Goal: Information Seeking & Learning: Check status

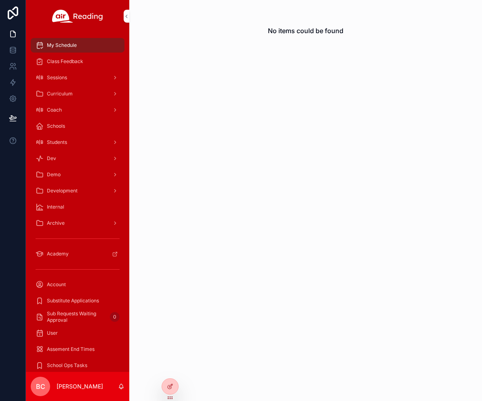
click at [0, 0] on icon at bounding box center [0, 0] width 0 height 0
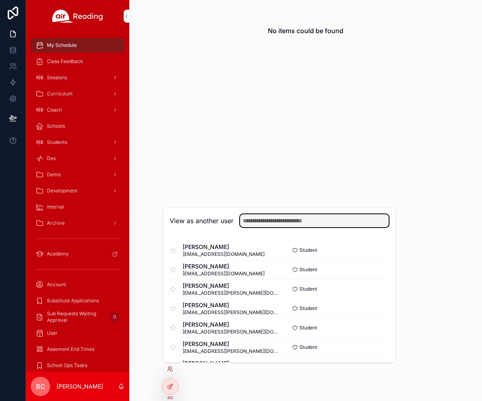
click at [271, 224] on input "text" at bounding box center [314, 220] width 149 height 13
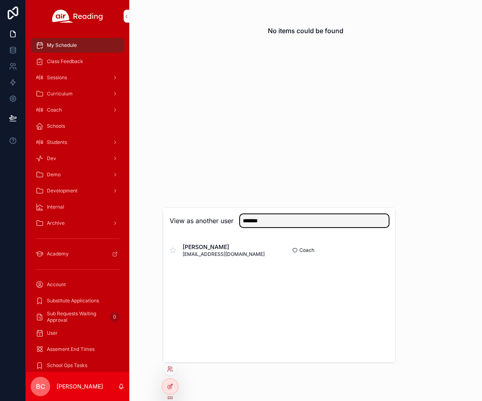
type input "*******"
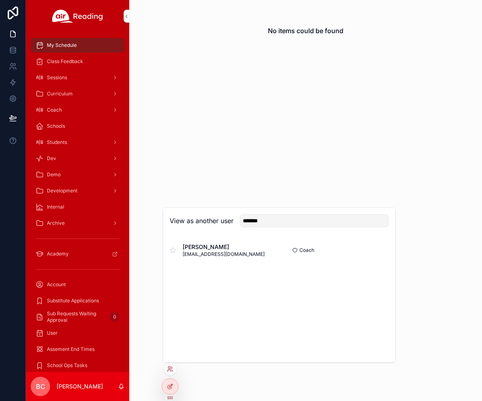
click at [0, 0] on button "Select" at bounding box center [0, 0] width 0 height 0
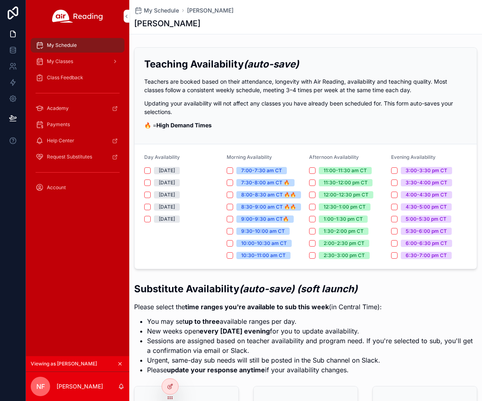
click at [97, 63] on div "My Classes" at bounding box center [78, 61] width 84 height 13
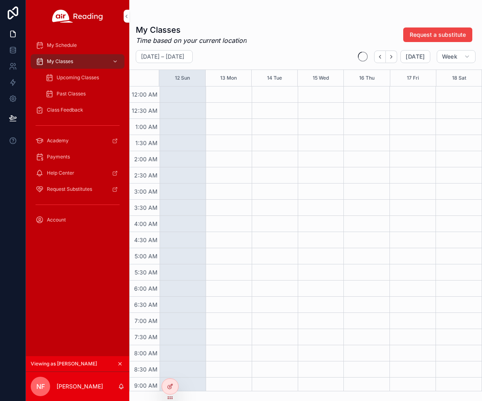
click at [93, 78] on span "Upcoming Classes" at bounding box center [78, 77] width 42 height 6
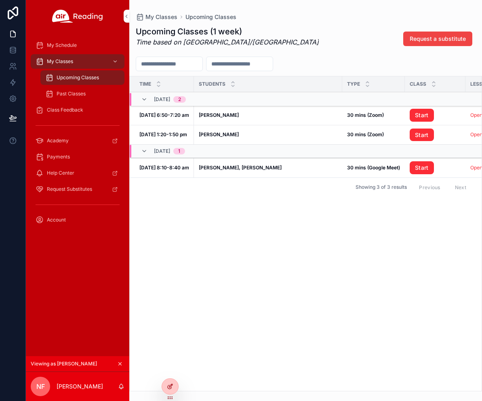
click at [167, 385] on icon at bounding box center [170, 386] width 6 height 6
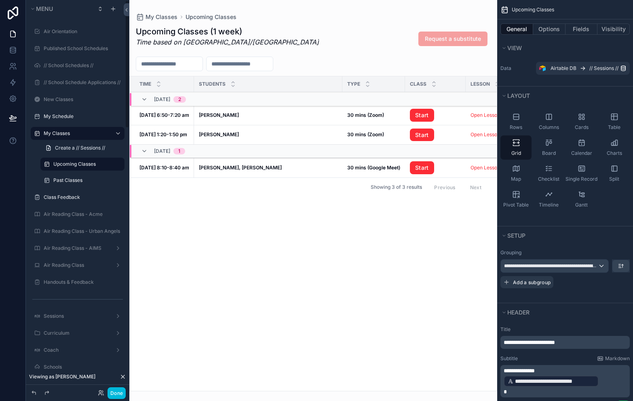
click at [286, 119] on div "scrollable content" at bounding box center [313, 200] width 368 height 401
click at [313, 115] on div "Isaiah M Isaiah M" at bounding box center [268, 115] width 139 height 6
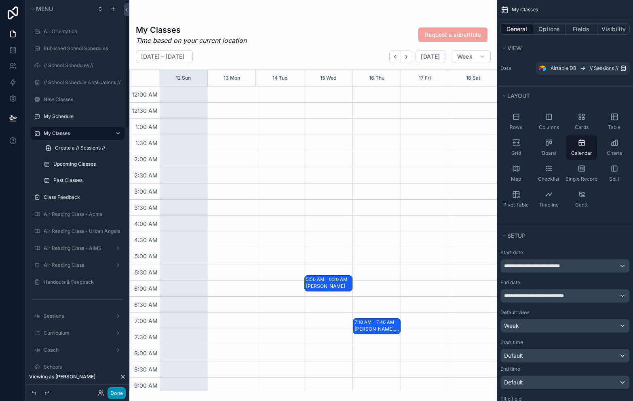
click at [118, 393] on button "Done" at bounding box center [116, 393] width 18 height 12
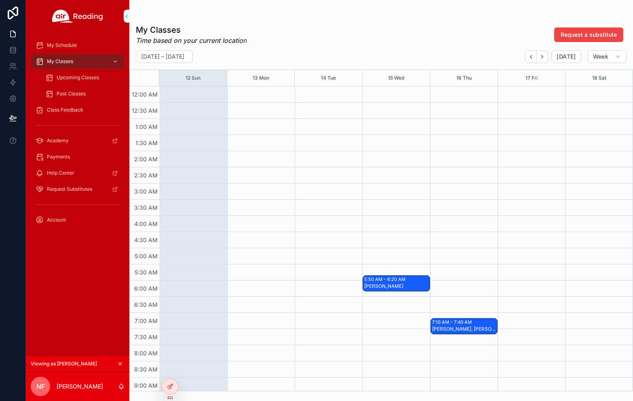
click at [92, 78] on span "Upcoming Classes" at bounding box center [78, 77] width 42 height 6
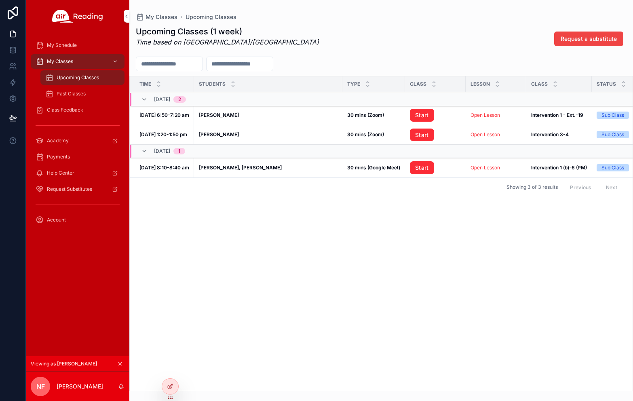
click at [64, 109] on span "Class Feedback" at bounding box center [65, 110] width 36 height 6
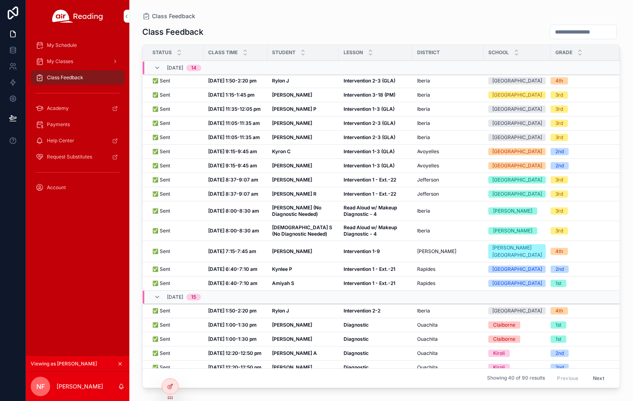
click at [182, 110] on div "✅ Sent ✅ Sent" at bounding box center [175, 109] width 46 height 6
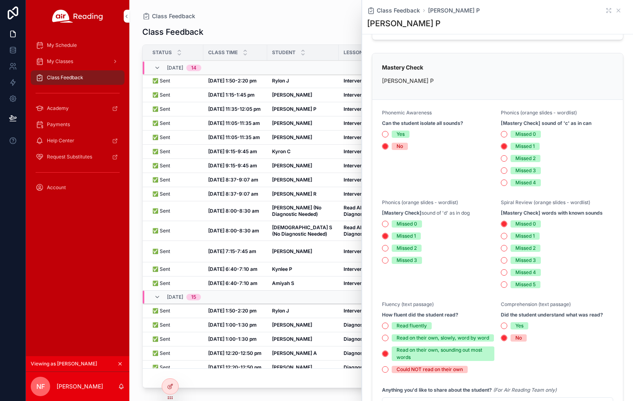
scroll to position [376, 0]
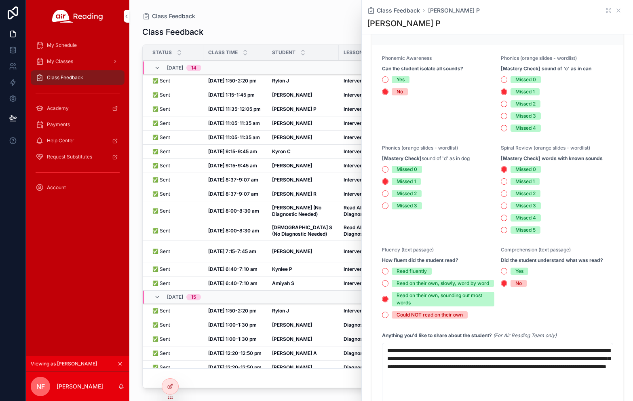
click at [301, 15] on div "Class Feedback" at bounding box center [381, 16] width 478 height 6
click at [482, 11] on icon "scrollable content" at bounding box center [618, 10] width 3 height 3
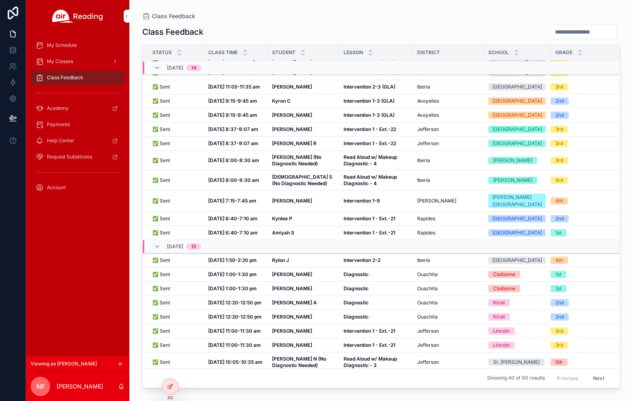
scroll to position [65, 0]
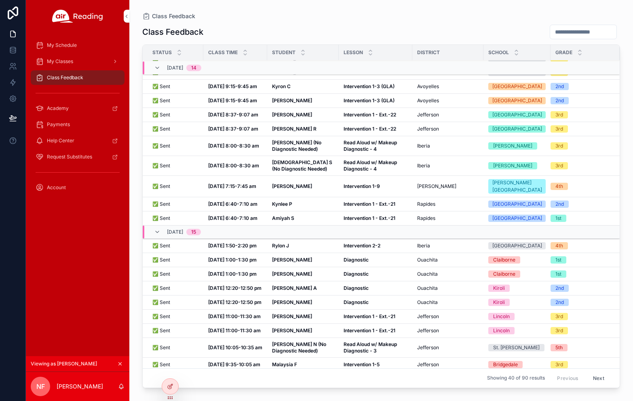
click at [214, 263] on strong "Oct 8, 1:00-1:30 pm" at bounding box center [232, 260] width 48 height 6
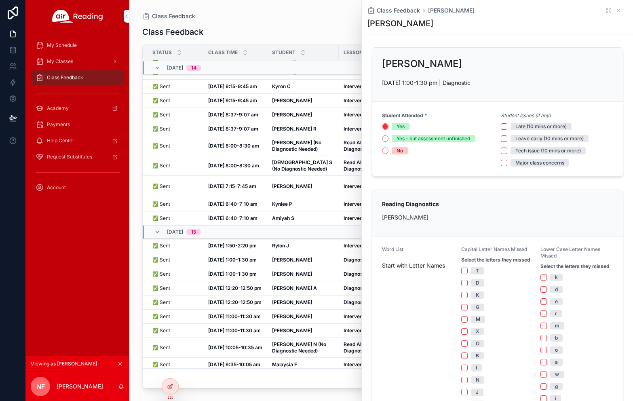
click at [348, 22] on div "Class Feedback Status Class Time Student Lesson District School Grade 10/09, Th…" at bounding box center [381, 205] width 478 height 372
click at [253, 26] on div "Class Feedback" at bounding box center [381, 31] width 478 height 15
click at [74, 47] on span "My Schedule" at bounding box center [62, 45] width 30 height 6
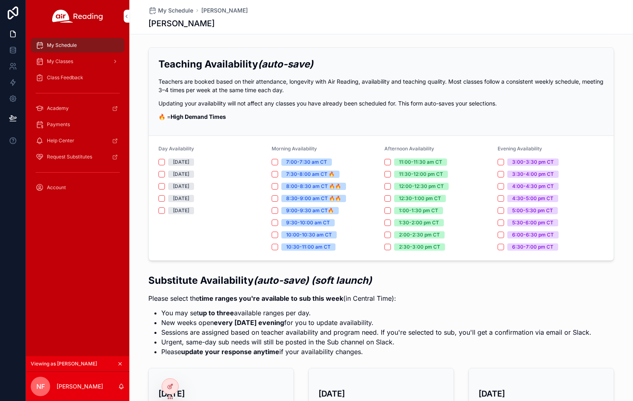
click at [59, 57] on div "My Classes" at bounding box center [78, 61] width 84 height 13
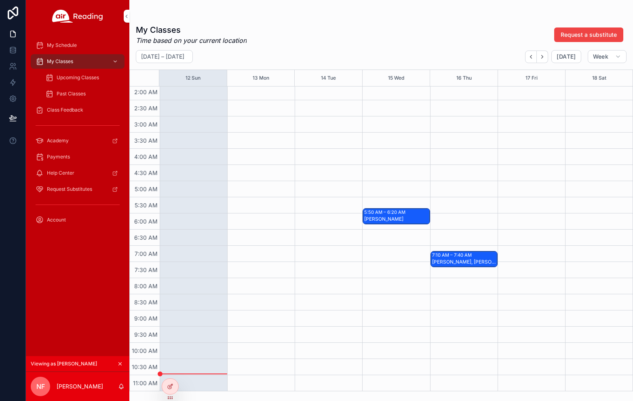
scroll to position [61, 0]
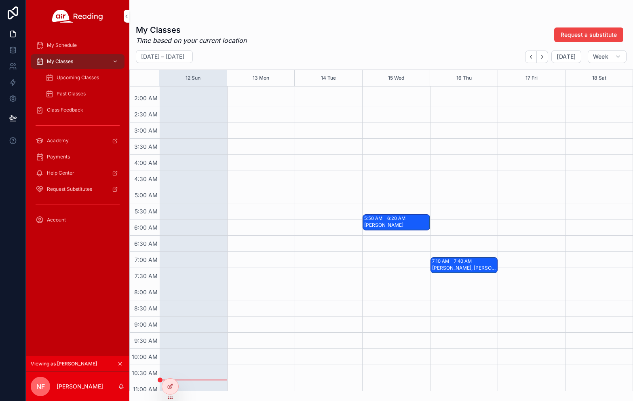
click at [415, 222] on div "Isaiah M" at bounding box center [396, 225] width 65 height 6
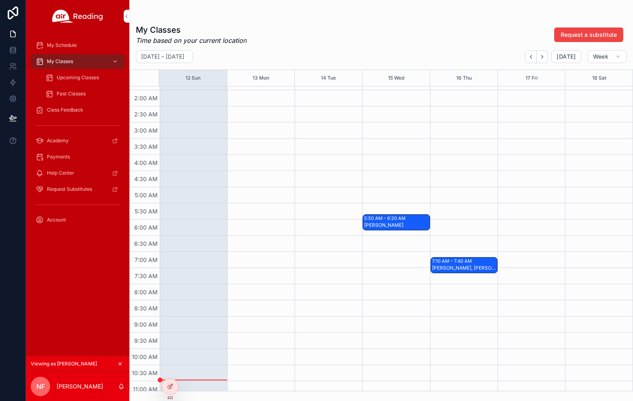
click at [471, 267] on div "Mila M, Bella P" at bounding box center [464, 268] width 65 height 6
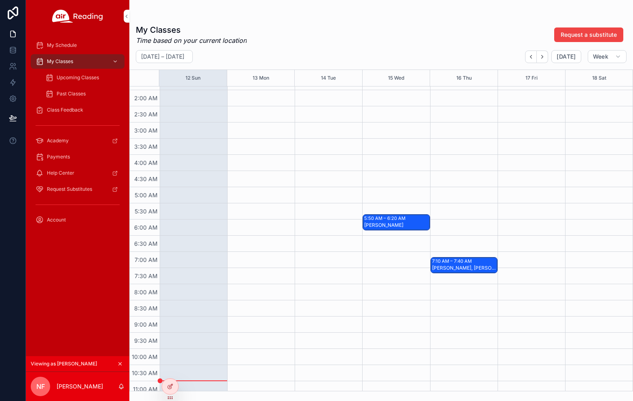
click at [400, 223] on div "5:50 AM – 6:20 AM Isaiah M" at bounding box center [396, 222] width 66 height 15
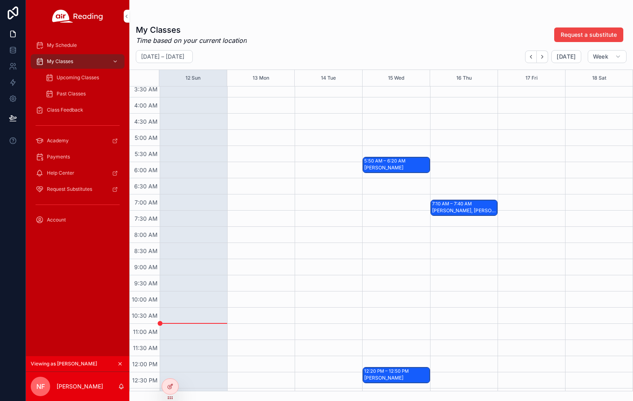
scroll to position [123, 0]
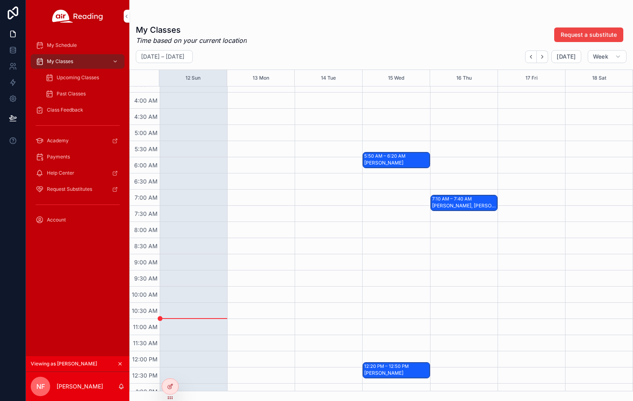
click at [397, 373] on div "Jacques D" at bounding box center [396, 373] width 65 height 6
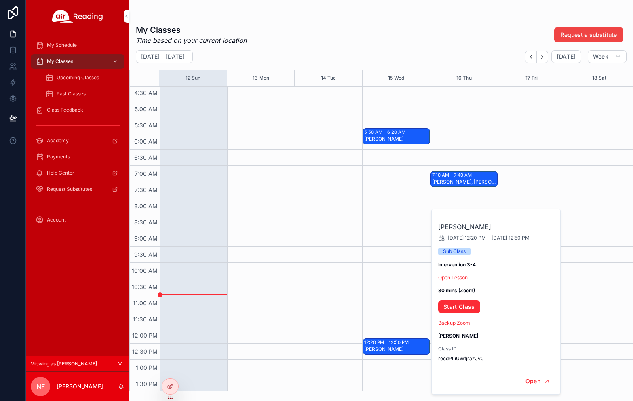
click at [386, 266] on div "5:50 AM – 6:20 AM Isaiah M 12:20 PM – 12:50 PM Jacques D" at bounding box center [395, 327] width 67 height 776
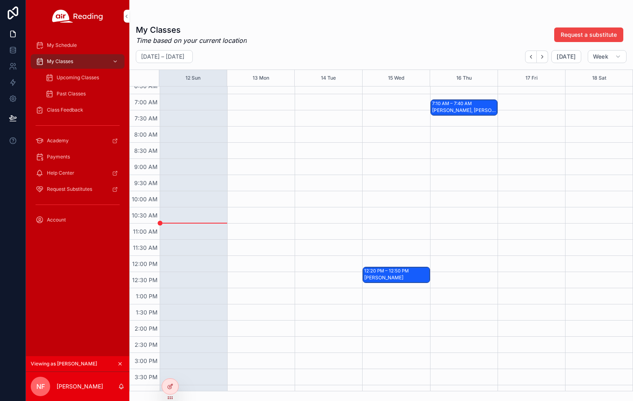
scroll to position [0, 0]
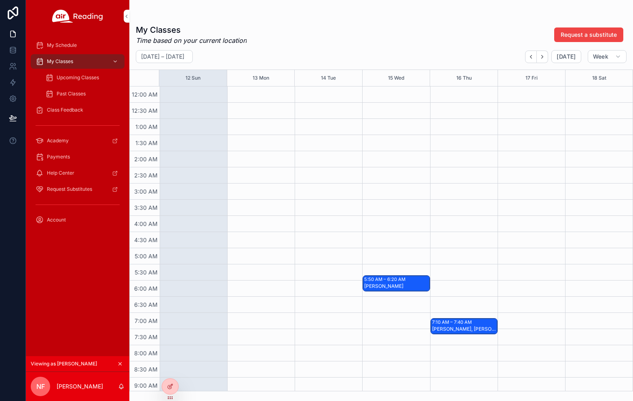
click at [0, 0] on icon at bounding box center [0, 0] width 0 height 0
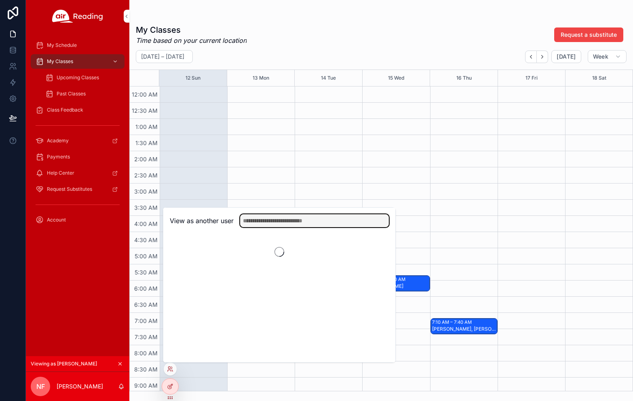
click at [264, 222] on input "text" at bounding box center [314, 220] width 149 height 13
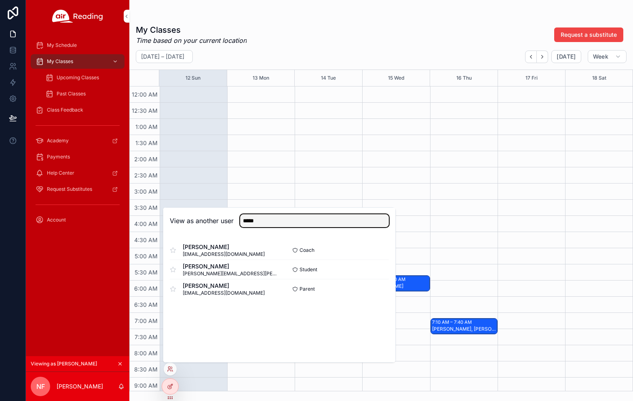
type input "*****"
click at [0, 0] on button "Select" at bounding box center [0, 0] width 0 height 0
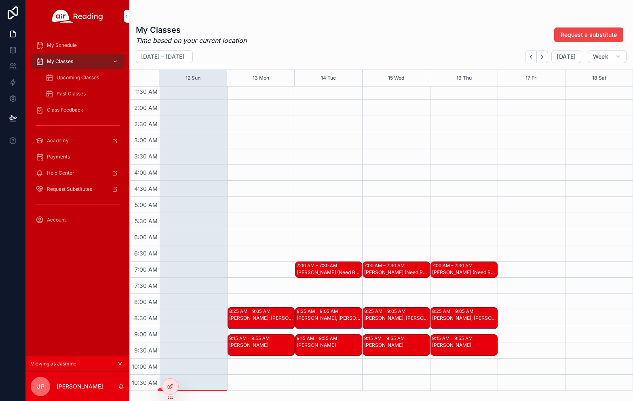
scroll to position [52, 0]
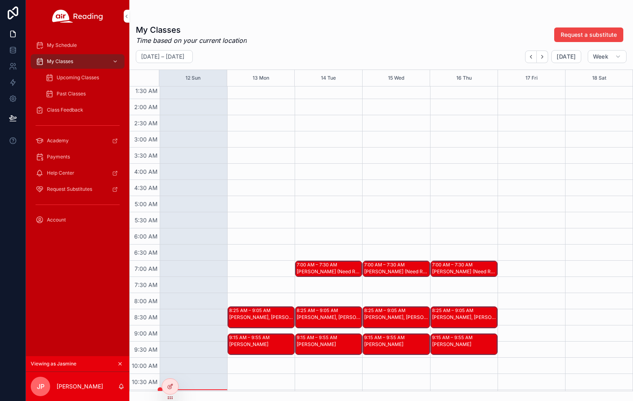
click at [311, 270] on div "[PERSON_NAME] (Need Reassess)" at bounding box center [329, 271] width 65 height 6
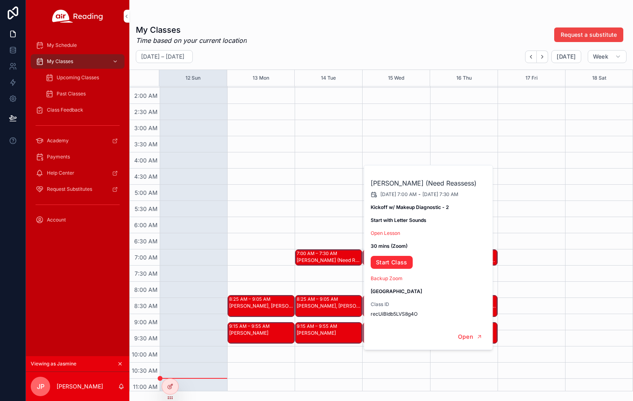
scroll to position [61, 0]
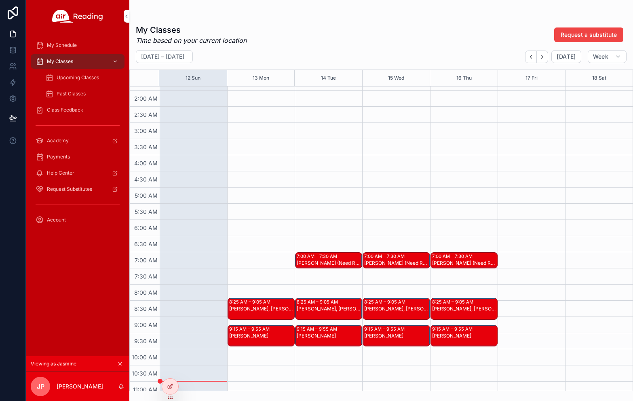
click at [327, 311] on div "[PERSON_NAME], [PERSON_NAME] A" at bounding box center [329, 308] width 65 height 6
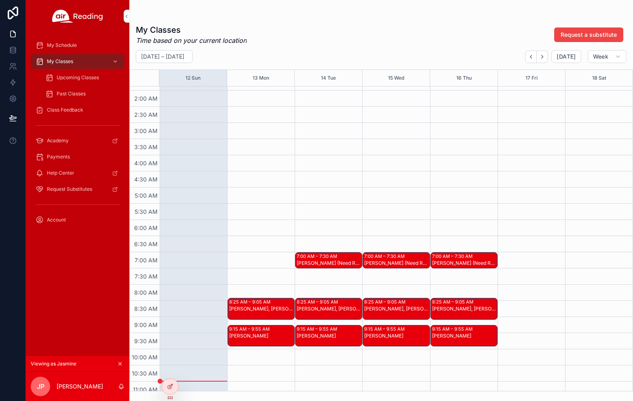
click at [327, 258] on div "7:00 AM – 7:30 AM" at bounding box center [318, 256] width 42 height 6
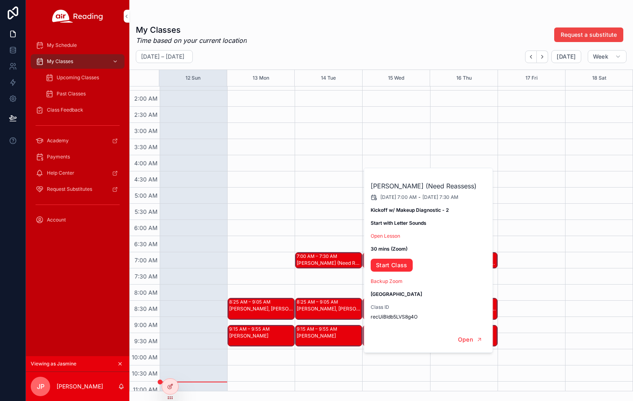
click at [74, 77] on span "Upcoming Classes" at bounding box center [78, 77] width 42 height 6
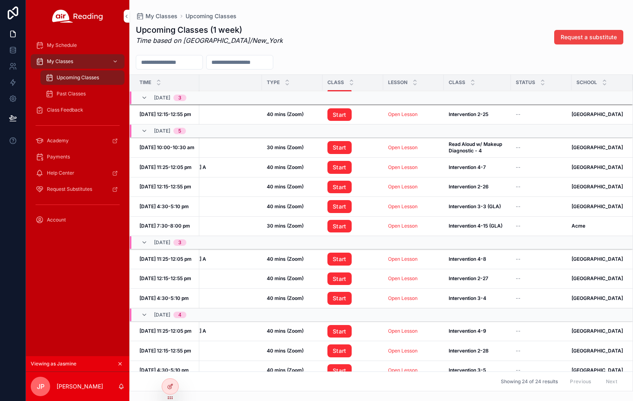
scroll to position [0, 91]
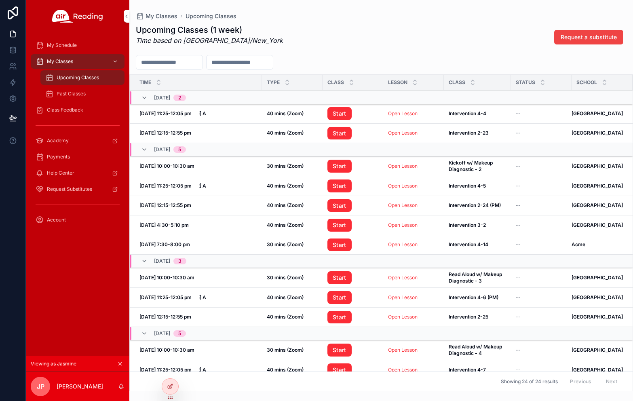
click at [76, 95] on span "Past Classes" at bounding box center [71, 94] width 29 height 6
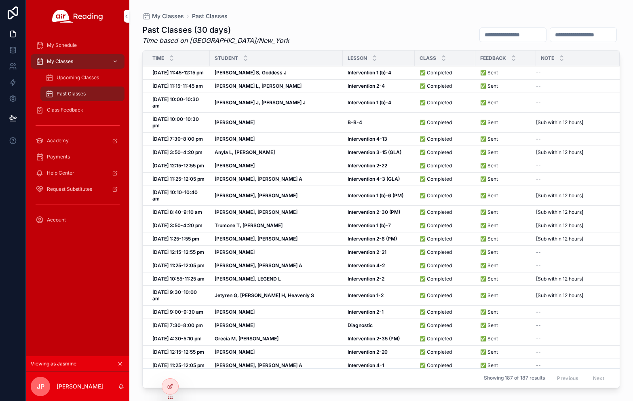
click at [91, 82] on div "Upcoming Classes" at bounding box center [82, 77] width 74 height 13
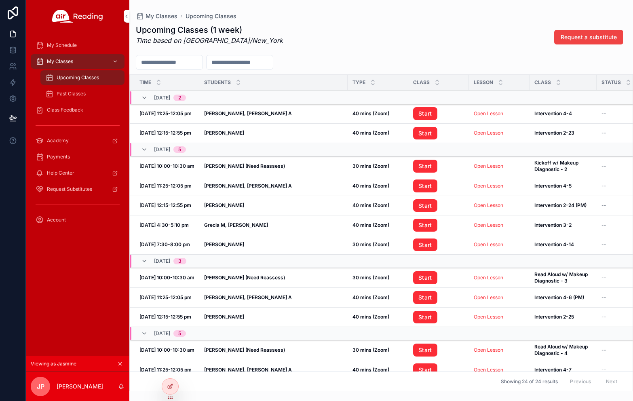
click at [84, 107] on div "Class Feedback" at bounding box center [78, 109] width 84 height 13
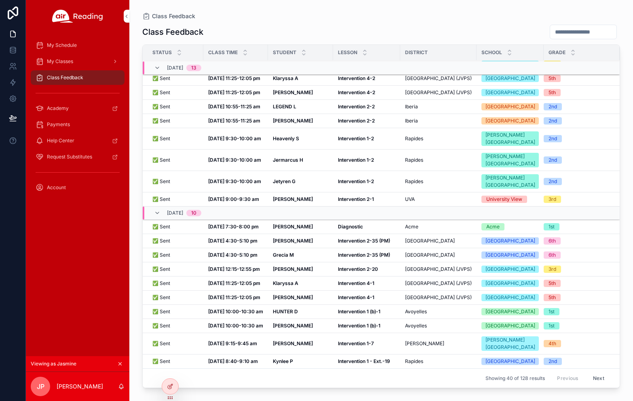
scroll to position [454, 0]
click at [227, 223] on strong "[DATE] 7:30-8:00 pm" at bounding box center [233, 226] width 51 height 6
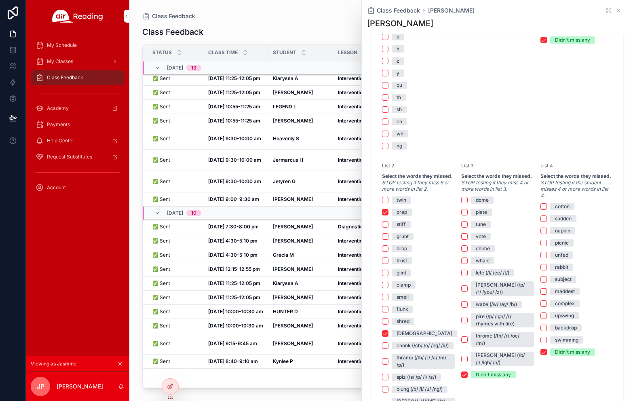
scroll to position [848, 0]
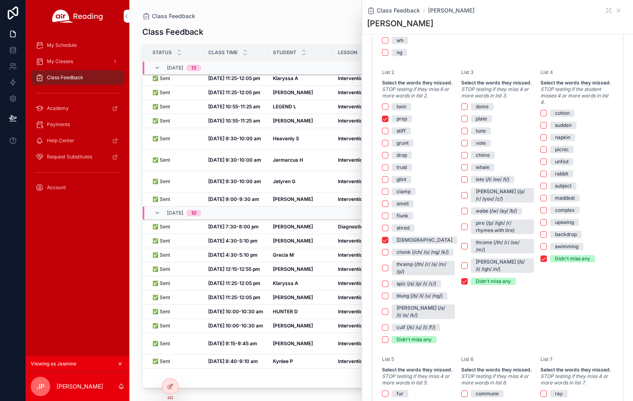
click at [321, 29] on div "Class Feedback" at bounding box center [381, 31] width 478 height 15
click at [617, 13] on icon "scrollable content" at bounding box center [618, 10] width 6 height 6
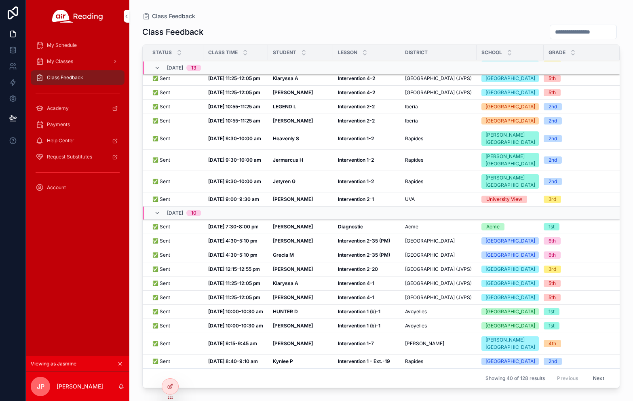
scroll to position [459, 0]
click at [598, 381] on button "Next" at bounding box center [598, 378] width 23 height 13
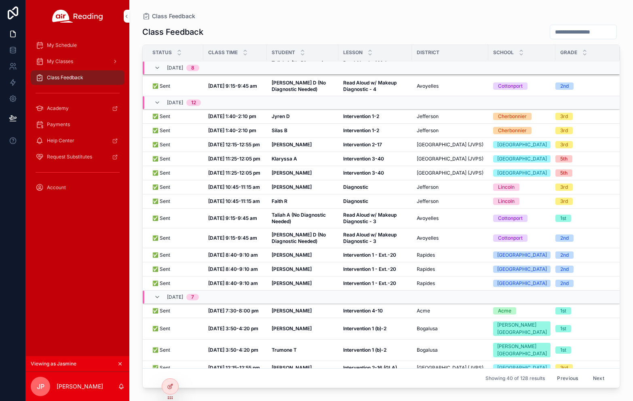
scroll to position [404, 0]
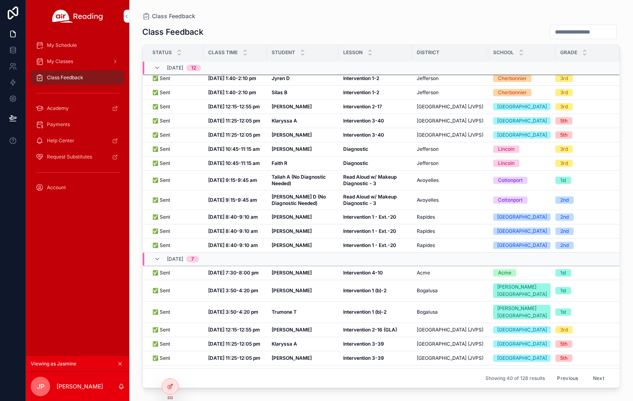
click at [228, 152] on strong "[DATE] 10:45-11:15 am" at bounding box center [234, 149] width 52 height 6
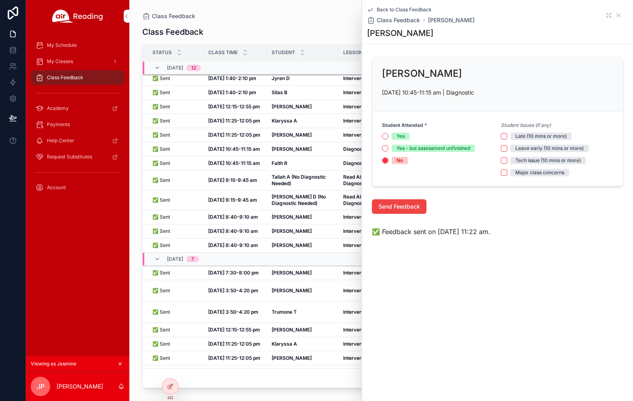
click at [311, 186] on strong "Taliah A (No Diagnostic Needed)" at bounding box center [299, 180] width 55 height 13
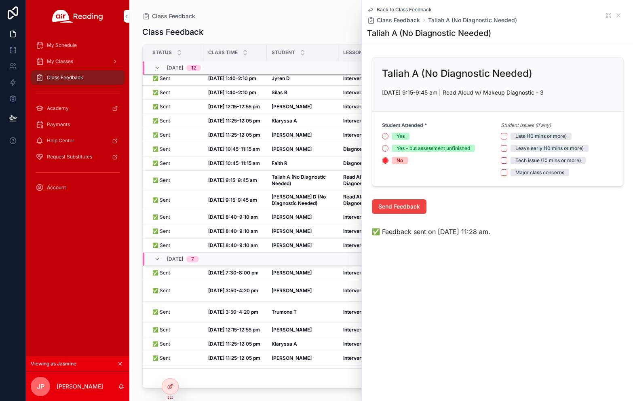
click at [237, 166] on strong "[DATE] 10:45-11:15 am" at bounding box center [234, 163] width 52 height 6
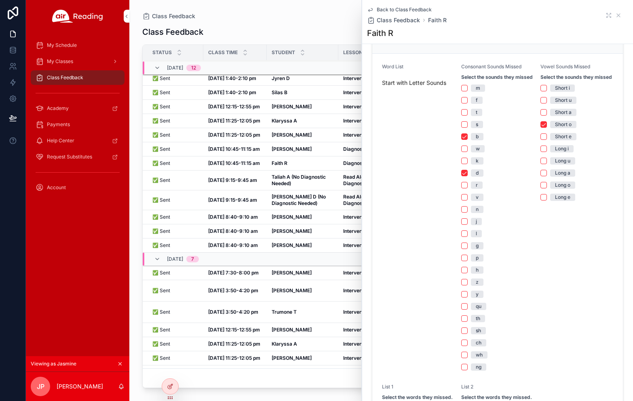
scroll to position [65, 0]
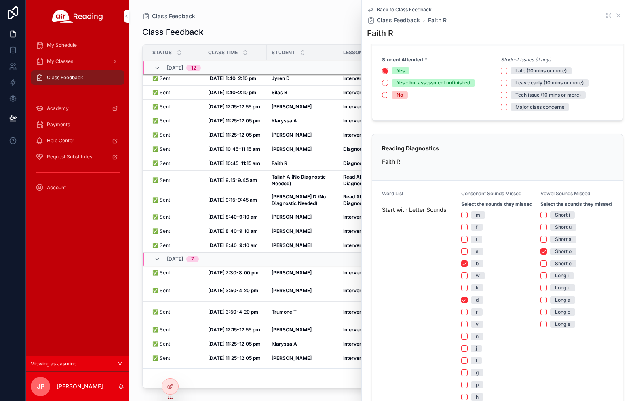
click at [317, 32] on div "Class Feedback" at bounding box center [381, 31] width 478 height 15
click at [619, 14] on icon "scrollable content" at bounding box center [618, 15] width 3 height 3
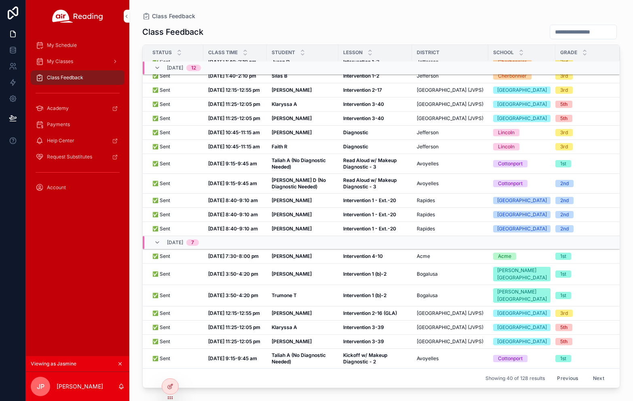
scroll to position [485, 0]
click at [596, 376] on button "Next" at bounding box center [598, 378] width 23 height 13
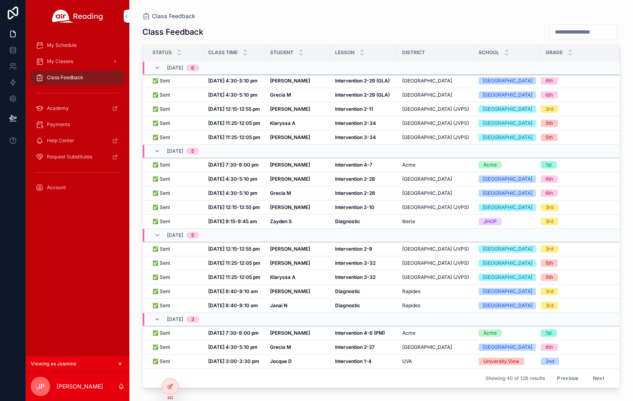
scroll to position [531, 0]
click at [598, 377] on button "Next" at bounding box center [598, 378] width 23 height 13
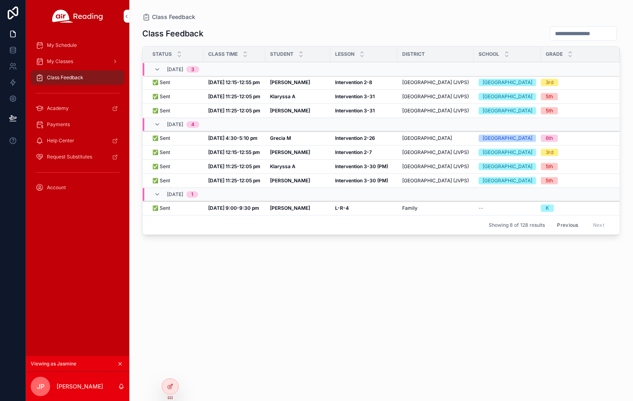
click at [568, 231] on button "Previous" at bounding box center [567, 225] width 32 height 13
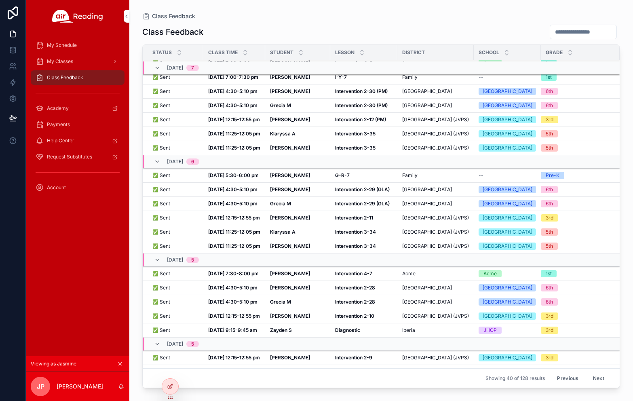
scroll to position [522, 0]
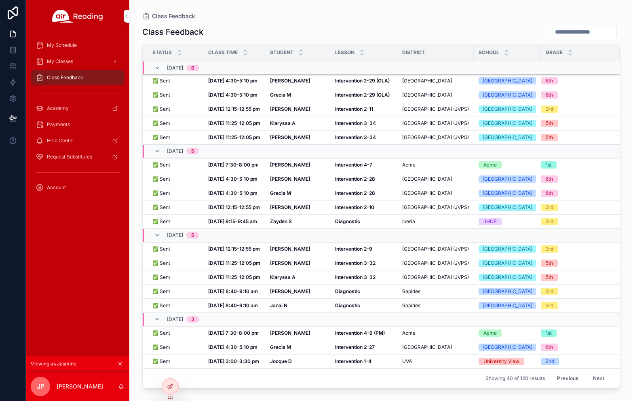
click at [222, 218] on strong "[DATE] 9:15-9:45 am" at bounding box center [232, 221] width 49 height 6
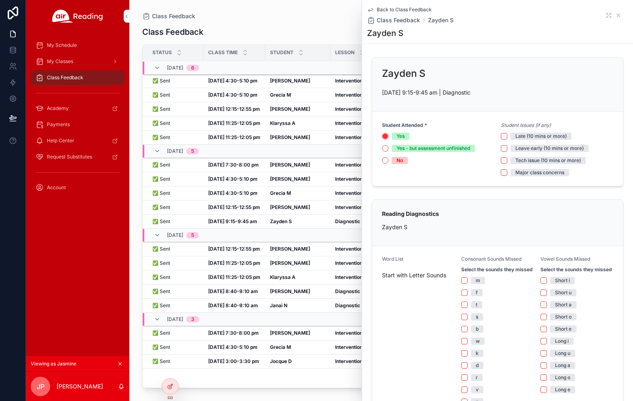
click at [244, 17] on div "Class Feedback" at bounding box center [381, 16] width 478 height 6
click at [0, 0] on icon at bounding box center [0, 0] width 0 height 0
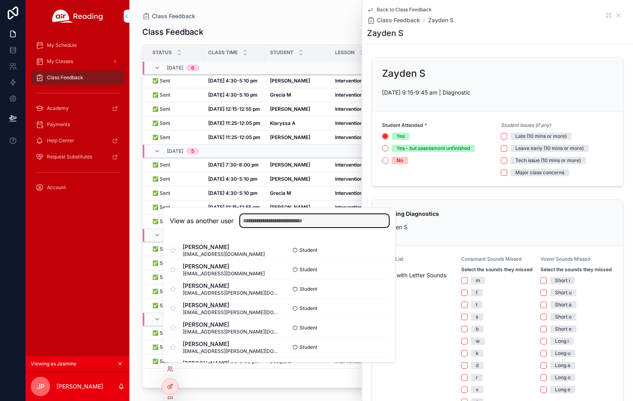
click at [290, 223] on input "text" at bounding box center [314, 220] width 149 height 13
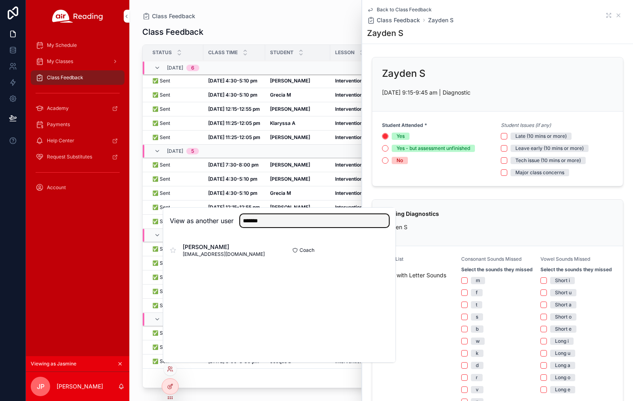
type input "*******"
click at [0, 0] on button "Select" at bounding box center [0, 0] width 0 height 0
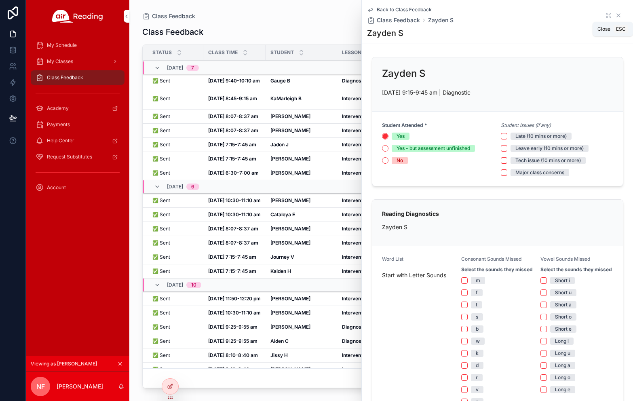
click at [616, 16] on icon "scrollable content" at bounding box center [618, 15] width 6 height 6
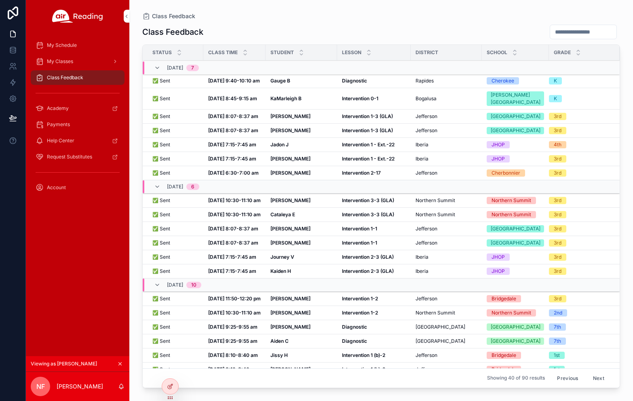
click at [179, 81] on div "✅ Sent ✅ Sent" at bounding box center [175, 81] width 46 height 6
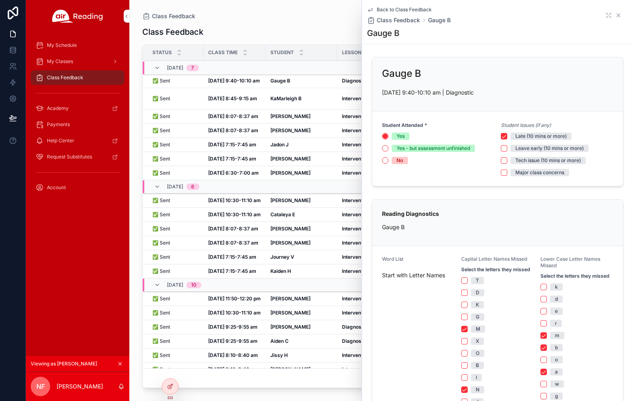
click at [618, 13] on icon "scrollable content" at bounding box center [618, 15] width 6 height 6
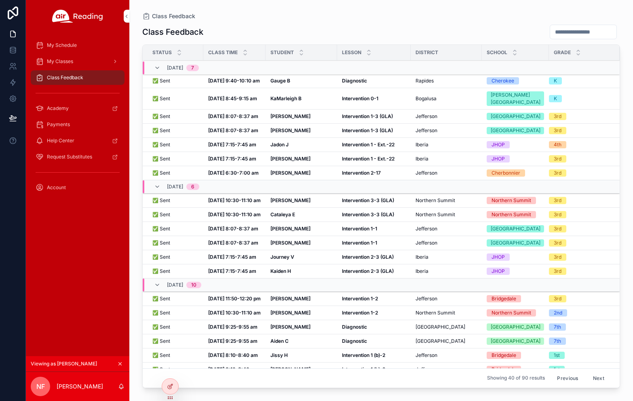
click at [74, 63] on div "My Classes" at bounding box center [78, 61] width 84 height 13
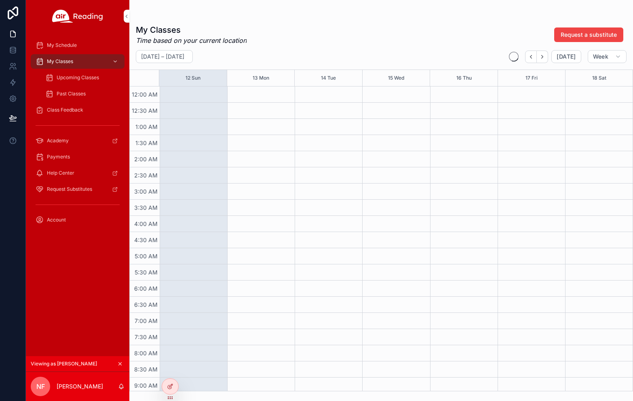
click at [88, 78] on span "Upcoming Classes" at bounding box center [78, 77] width 42 height 6
